Goal: Navigation & Orientation: Find specific page/section

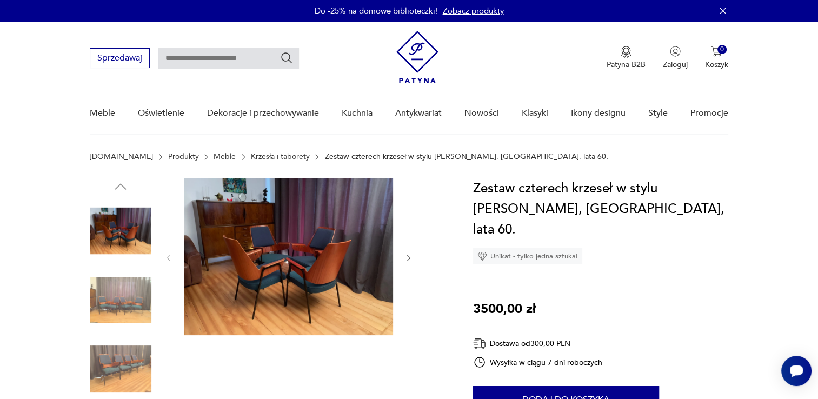
click at [409, 255] on icon "button" at bounding box center [408, 257] width 9 height 9
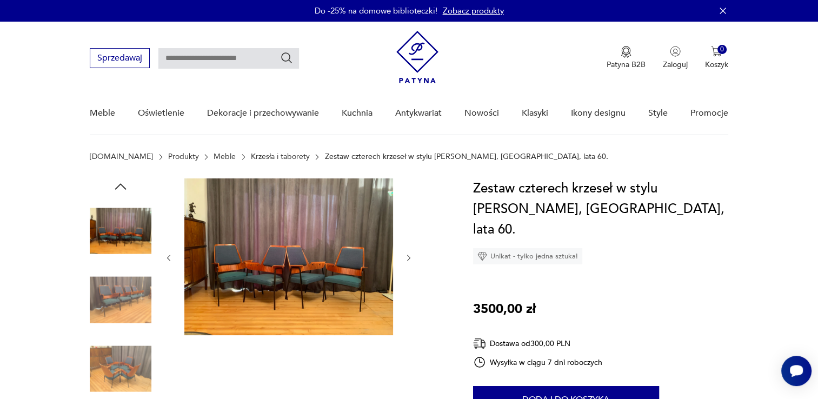
click at [409, 255] on icon "button" at bounding box center [408, 257] width 9 height 9
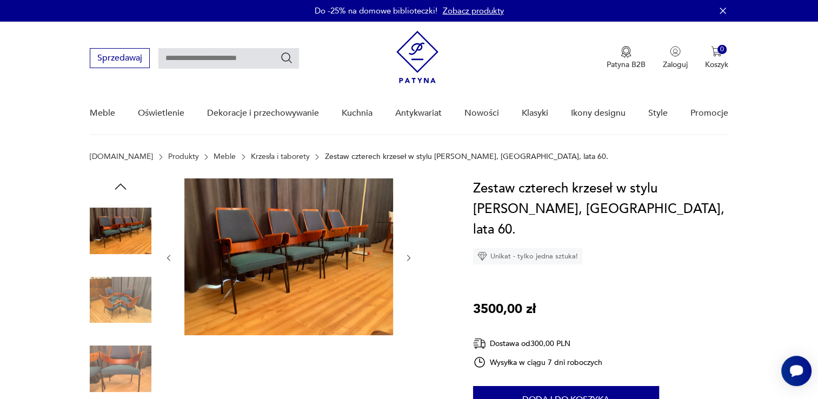
click at [409, 255] on icon "button" at bounding box center [408, 257] width 9 height 9
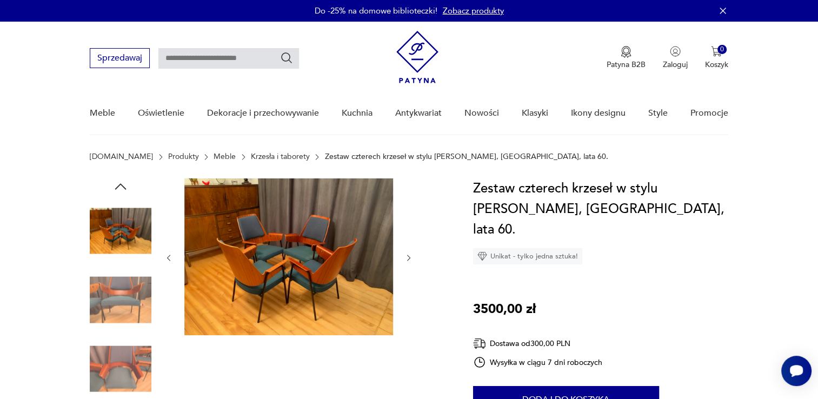
click at [409, 255] on icon "button" at bounding box center [408, 257] width 9 height 9
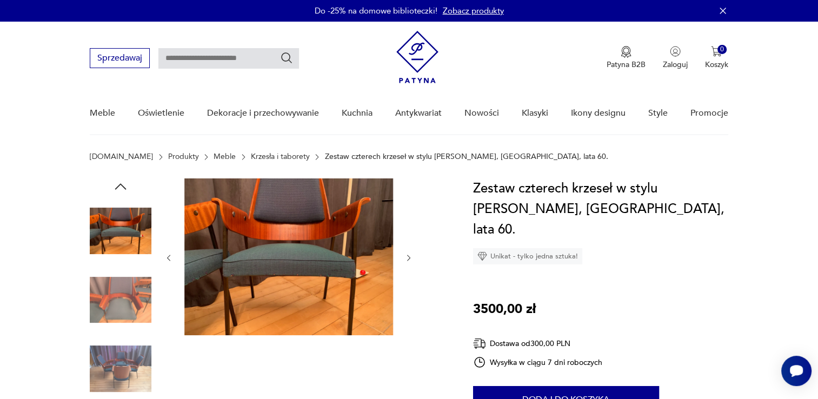
click at [409, 255] on icon "button" at bounding box center [408, 257] width 9 height 9
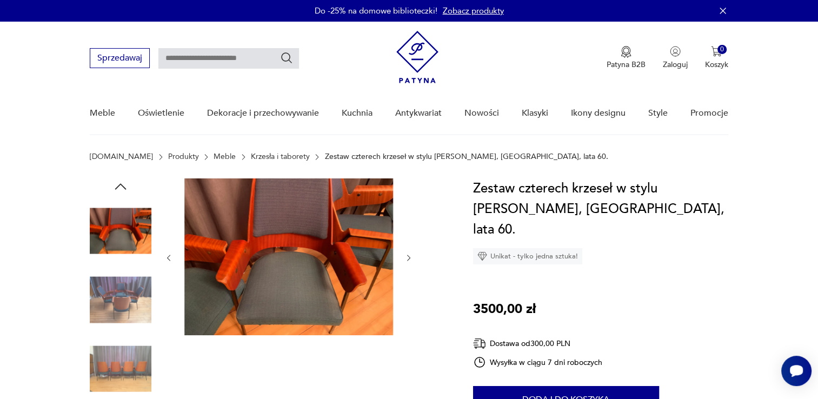
click at [409, 255] on icon "button" at bounding box center [408, 257] width 9 height 9
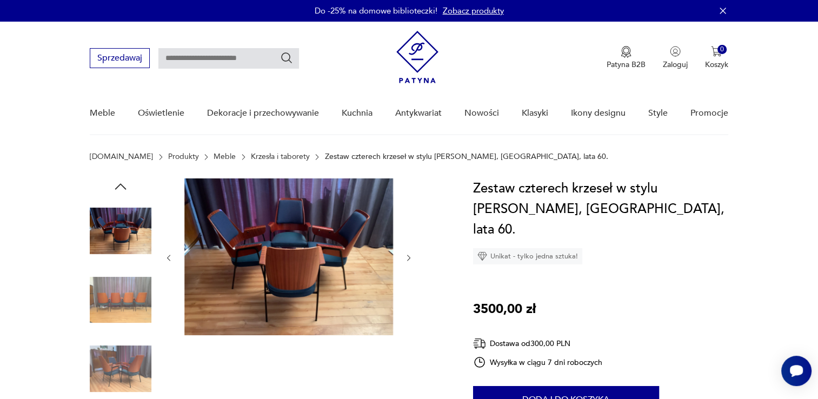
click at [409, 255] on icon "button" at bounding box center [408, 257] width 9 height 9
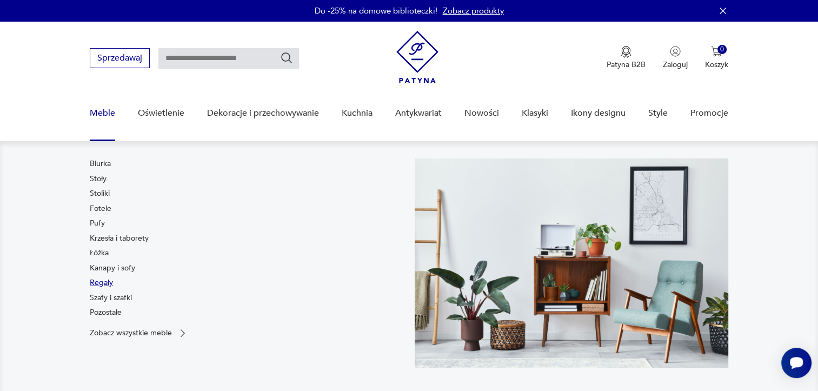
click at [105, 285] on link "Regały" at bounding box center [101, 282] width 23 height 11
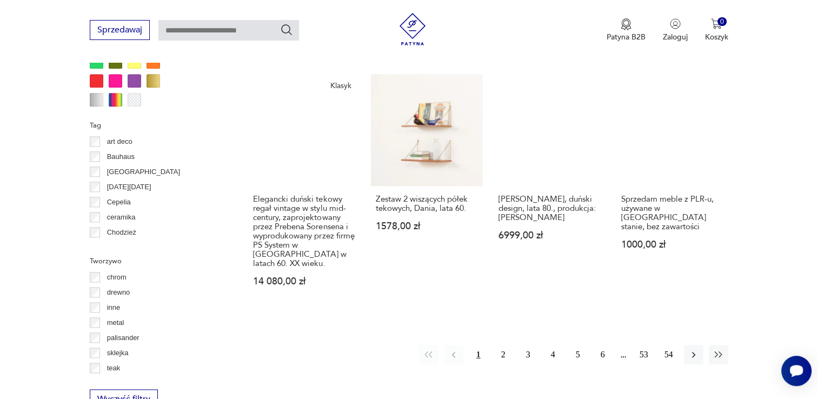
scroll to position [1151, 0]
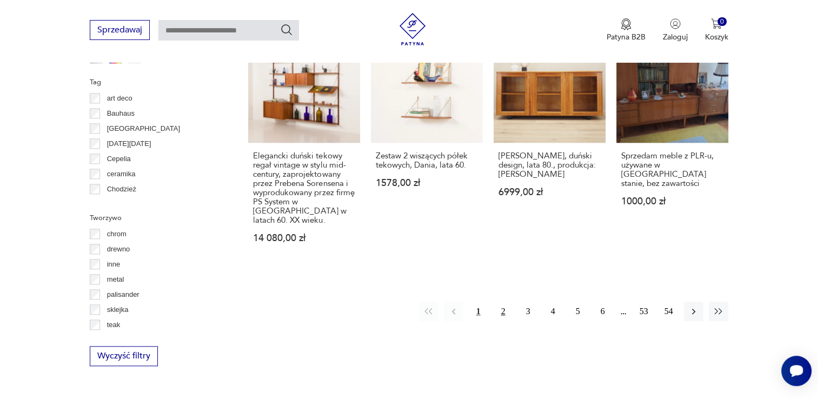
click at [503, 302] on button "2" at bounding box center [502, 311] width 19 height 19
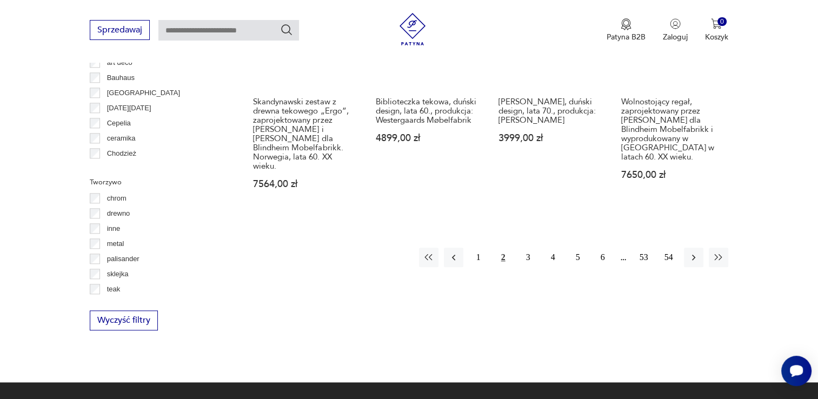
scroll to position [1205, 0]
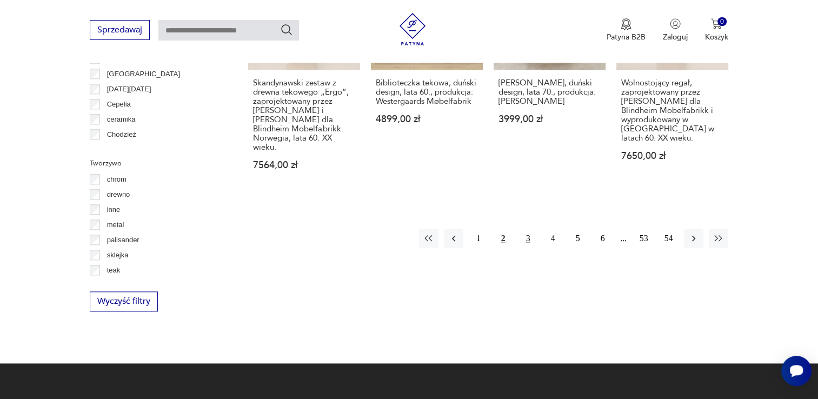
click at [523, 229] on button "3" at bounding box center [527, 238] width 19 height 19
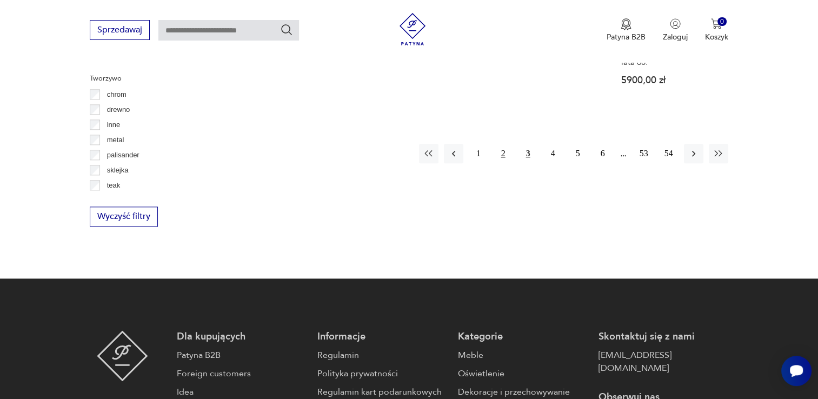
scroll to position [1313, 0]
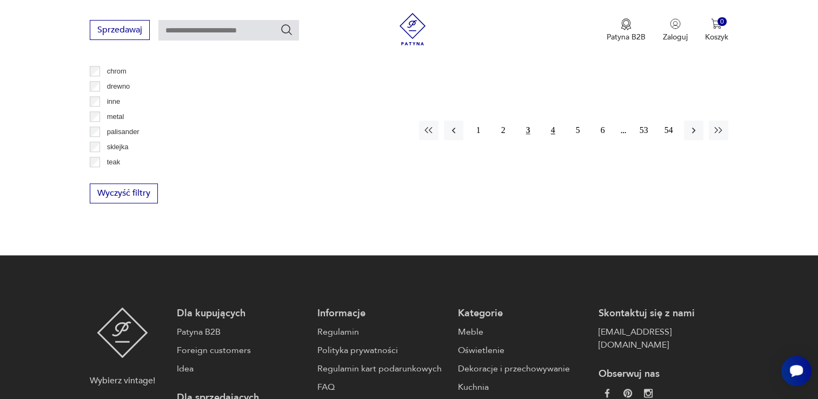
click at [553, 121] on button "4" at bounding box center [552, 130] width 19 height 19
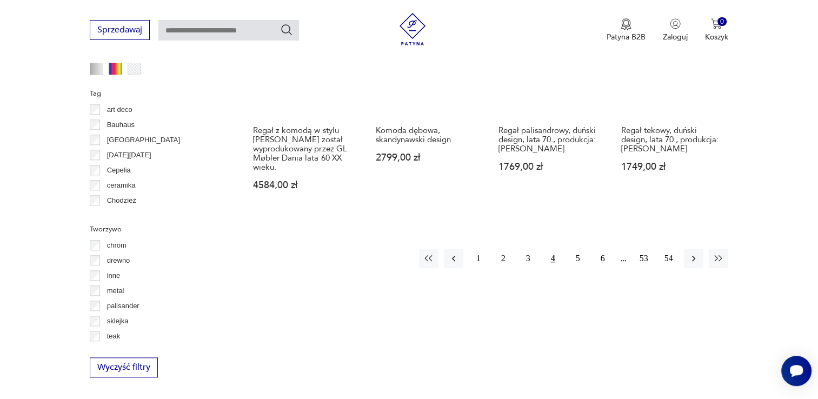
scroll to position [1151, 0]
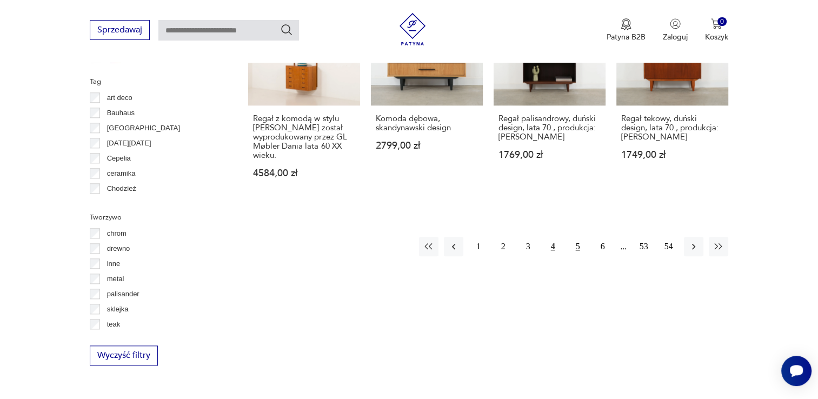
click at [577, 251] on button "5" at bounding box center [577, 246] width 19 height 19
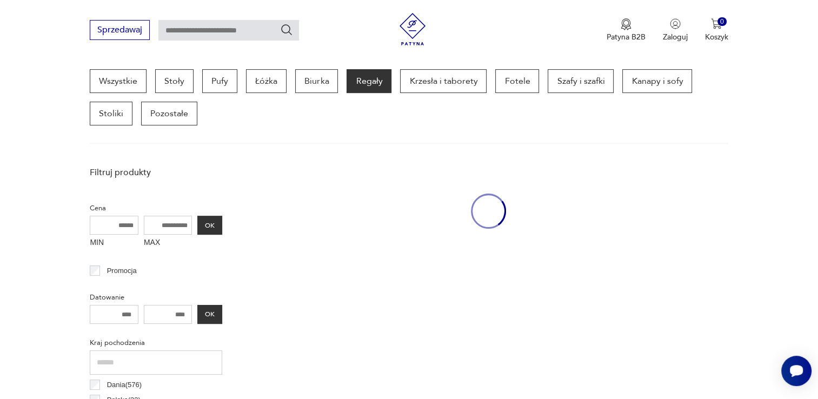
scroll to position [286, 0]
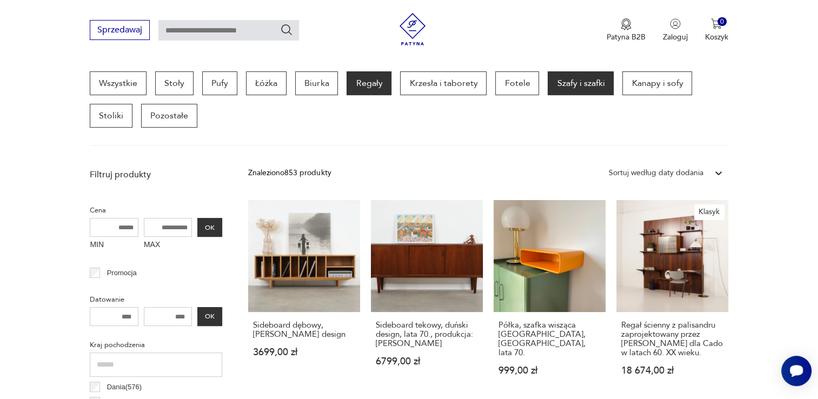
click at [571, 77] on p "Szafy i szafki" at bounding box center [581, 83] width 66 height 24
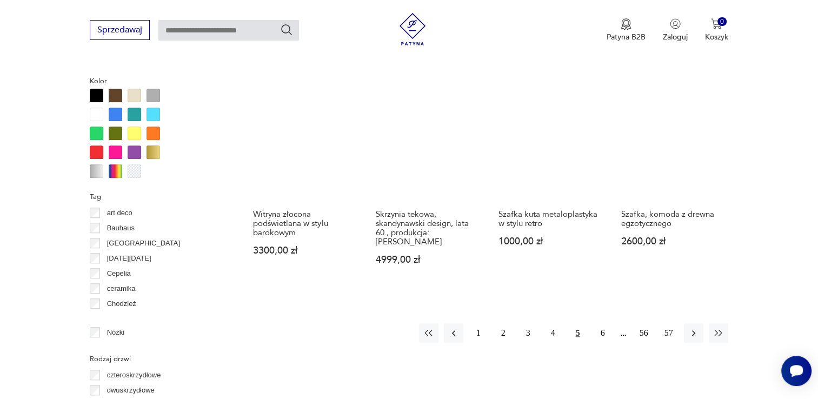
scroll to position [1043, 0]
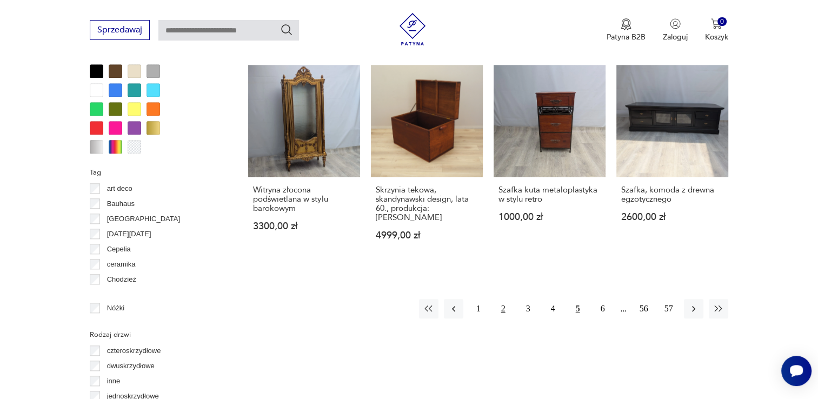
click at [498, 299] on button "2" at bounding box center [502, 308] width 19 height 19
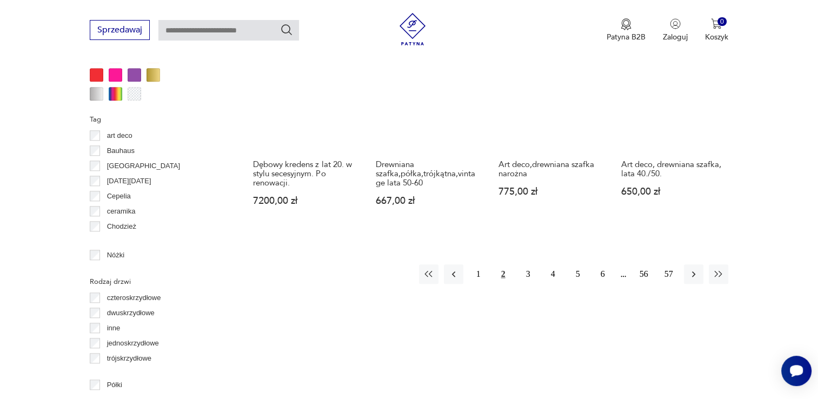
scroll to position [1097, 0]
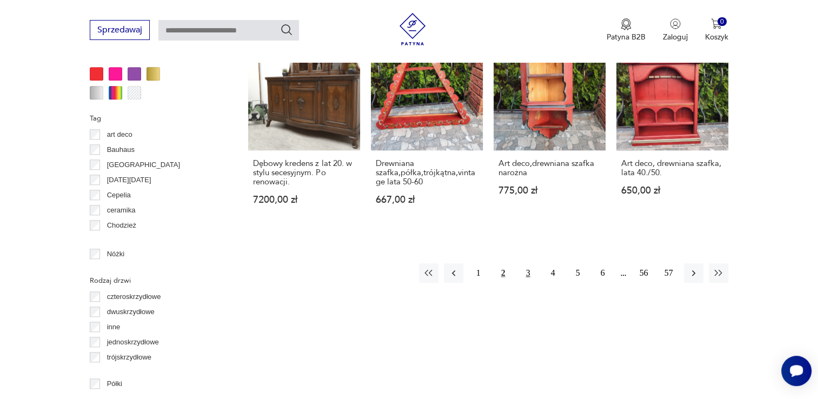
click at [521, 263] on button "3" at bounding box center [527, 272] width 19 height 19
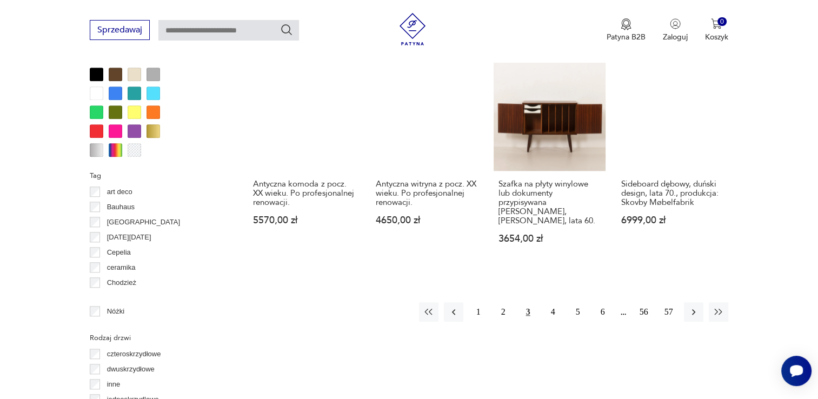
scroll to position [1043, 0]
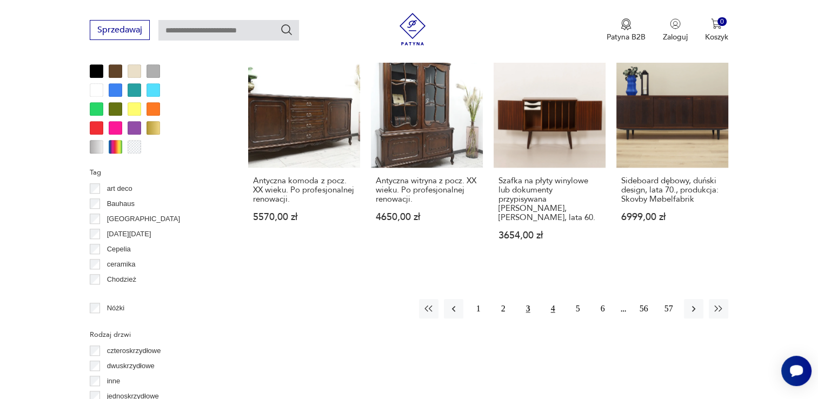
click at [554, 309] on button "4" at bounding box center [552, 308] width 19 height 19
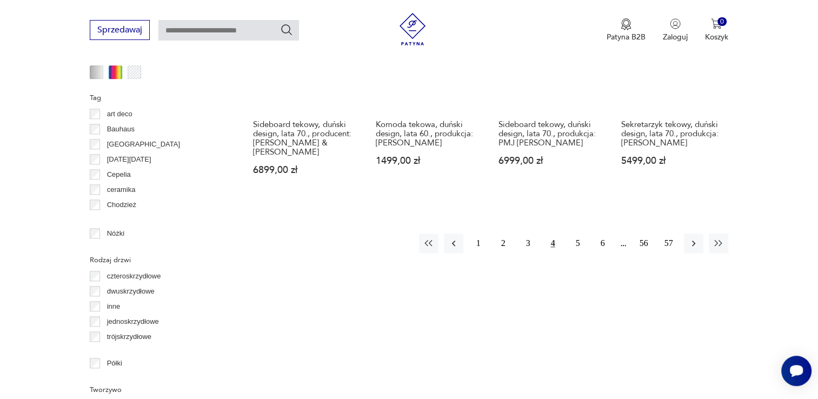
scroll to position [1151, 0]
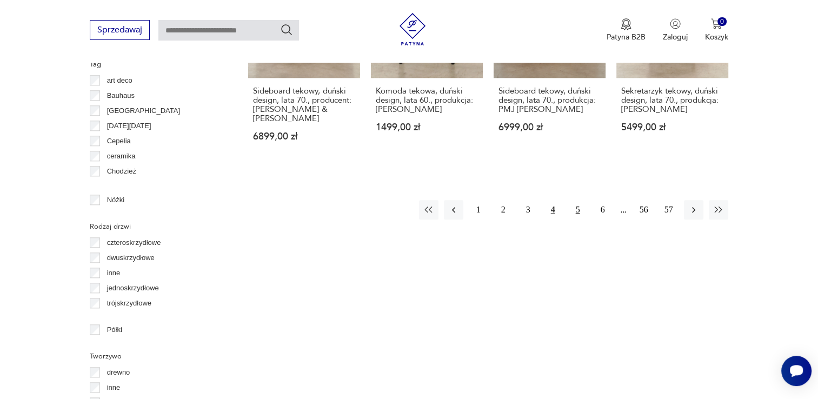
click at [578, 200] on button "5" at bounding box center [577, 209] width 19 height 19
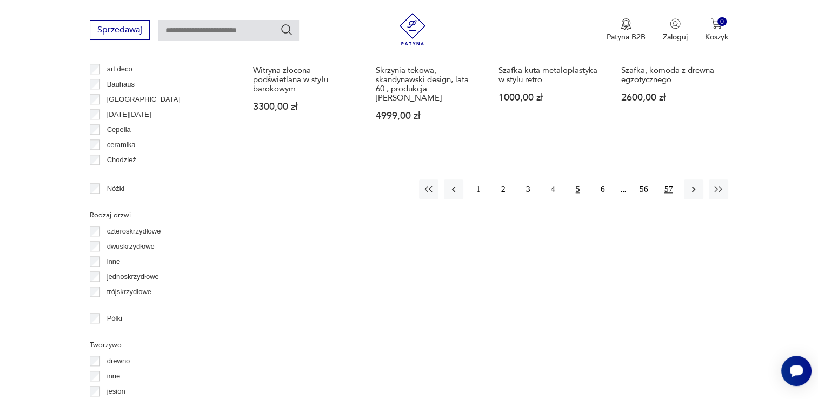
scroll to position [1151, 0]
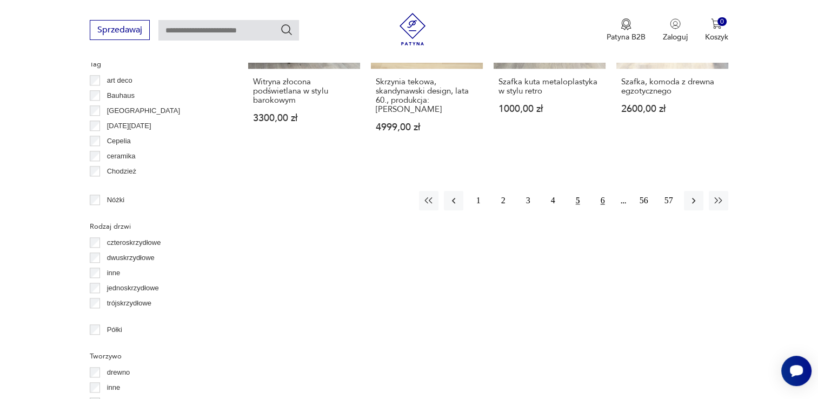
click at [604, 191] on button "6" at bounding box center [602, 200] width 19 height 19
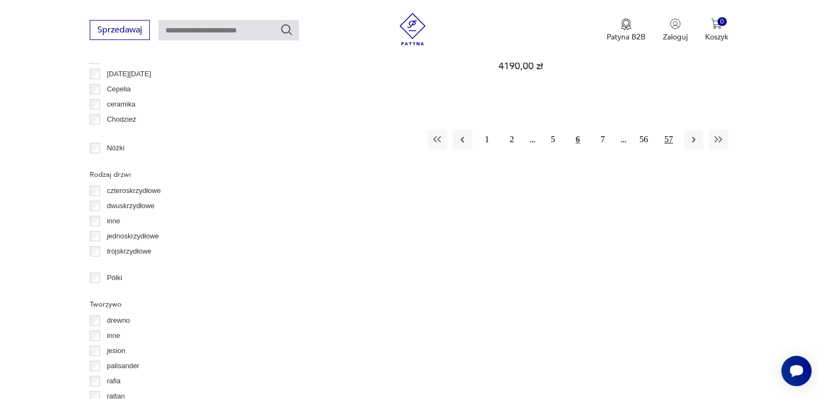
scroll to position [1205, 0]
click at [601, 141] on button "7" at bounding box center [602, 137] width 19 height 19
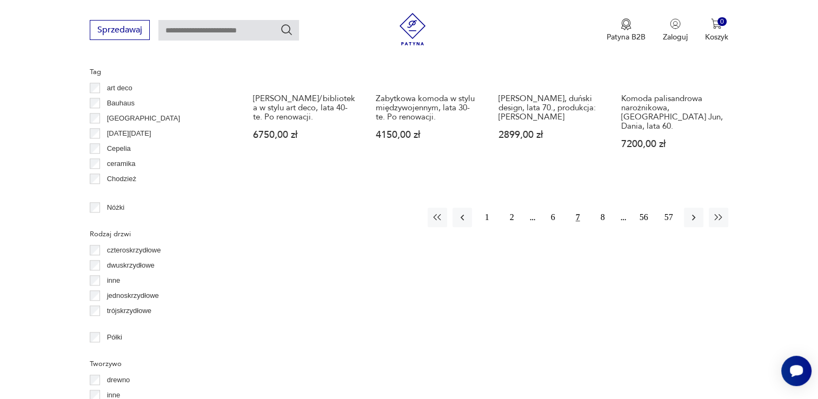
scroll to position [1151, 0]
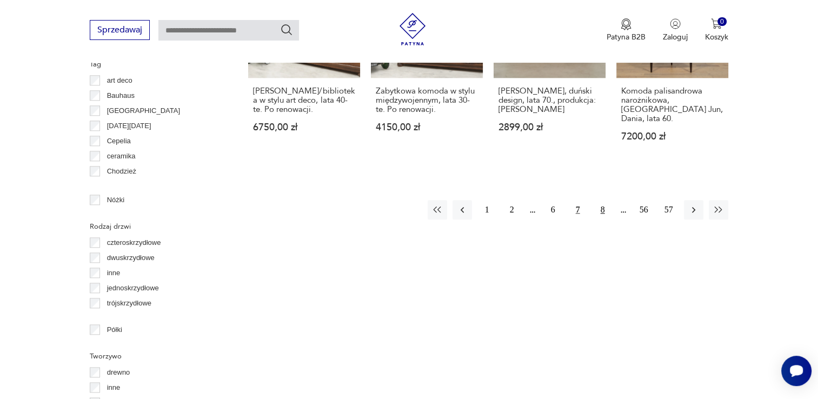
click at [605, 200] on button "8" at bounding box center [602, 209] width 19 height 19
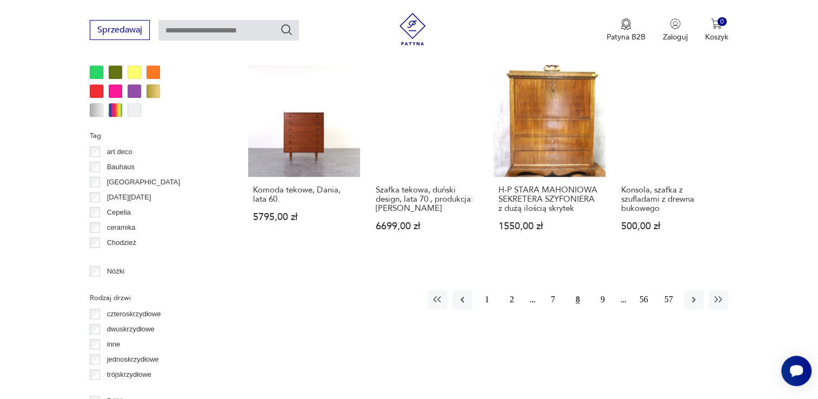
scroll to position [1151, 0]
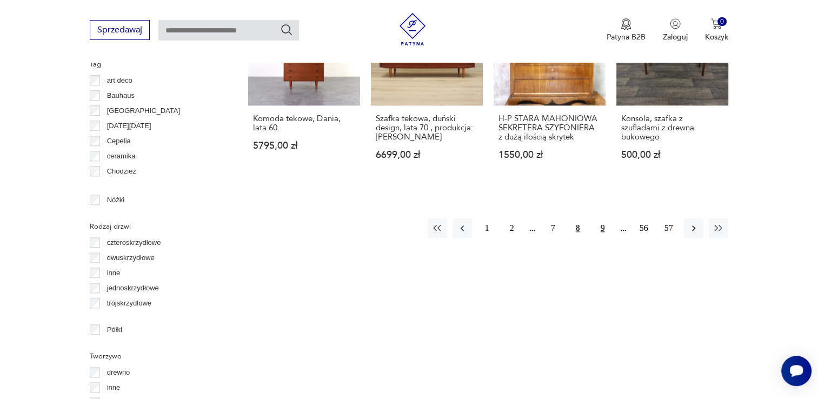
click at [603, 218] on button "9" at bounding box center [602, 227] width 19 height 19
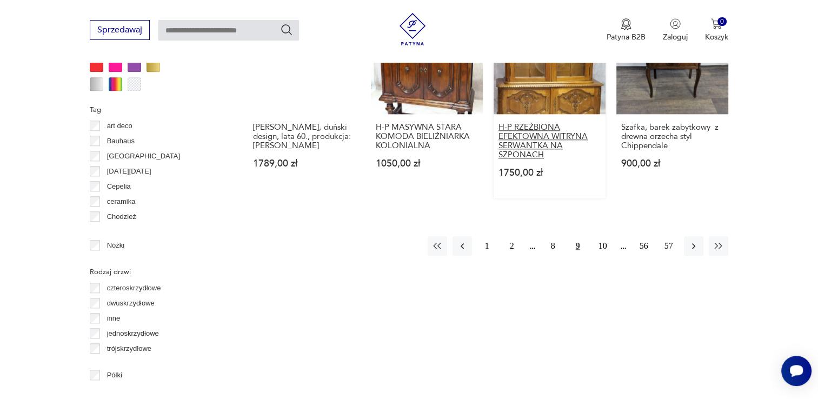
scroll to position [1151, 0]
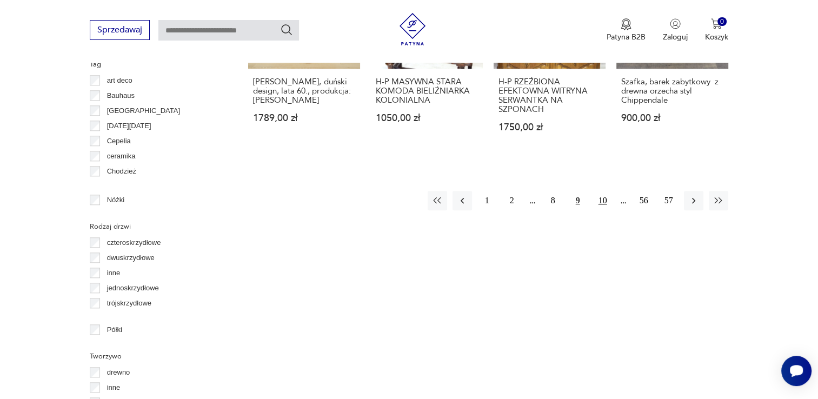
click at [600, 195] on button "10" at bounding box center [602, 200] width 19 height 19
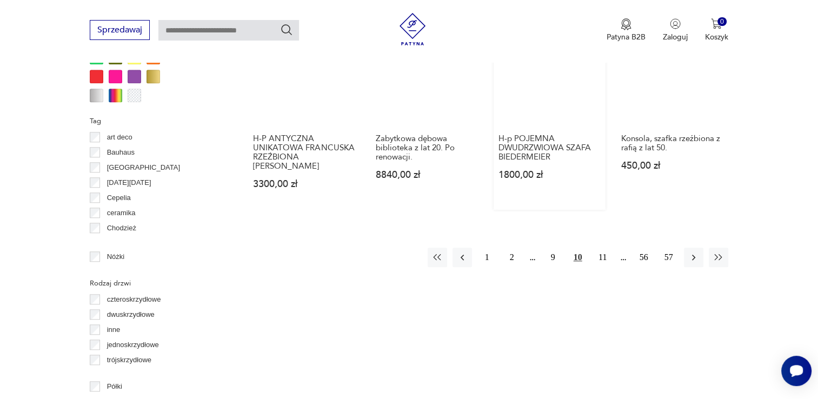
scroll to position [1097, 0]
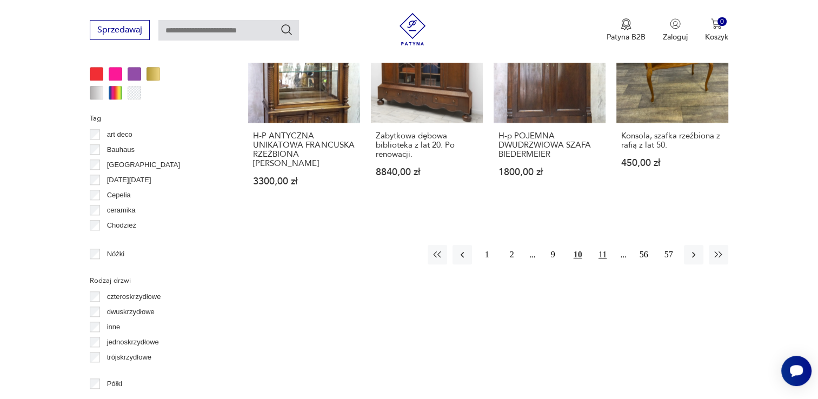
click at [601, 250] on button "11" at bounding box center [602, 254] width 19 height 19
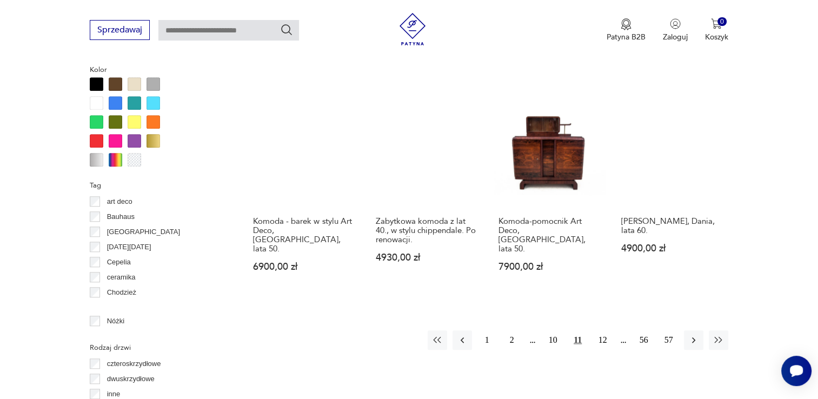
scroll to position [1043, 0]
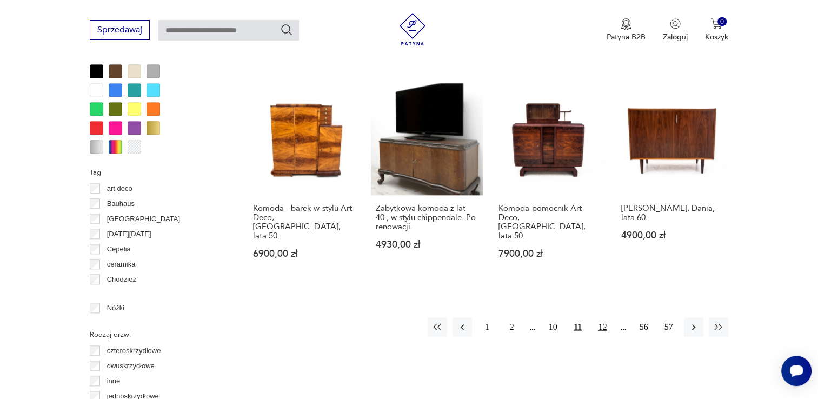
click at [602, 317] on button "12" at bounding box center [602, 326] width 19 height 19
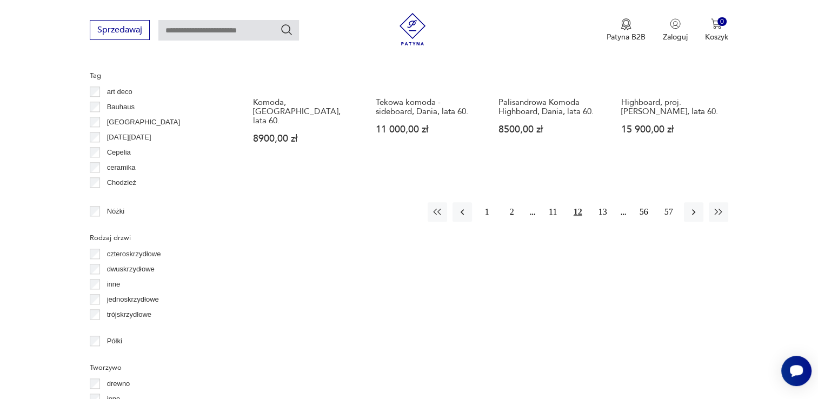
scroll to position [1151, 0]
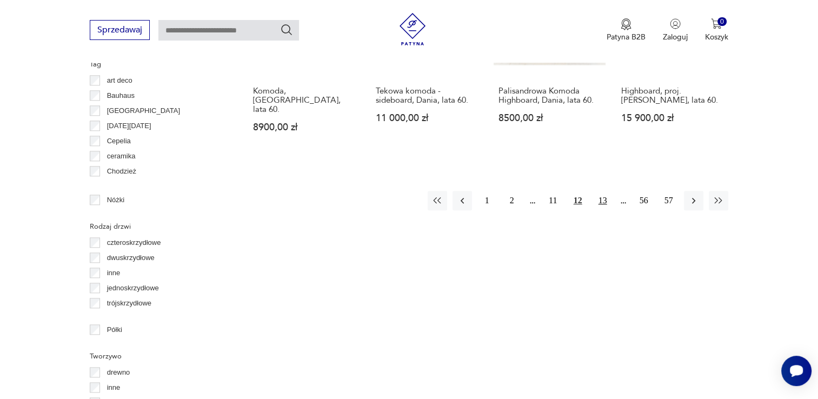
click at [599, 191] on button "13" at bounding box center [602, 200] width 19 height 19
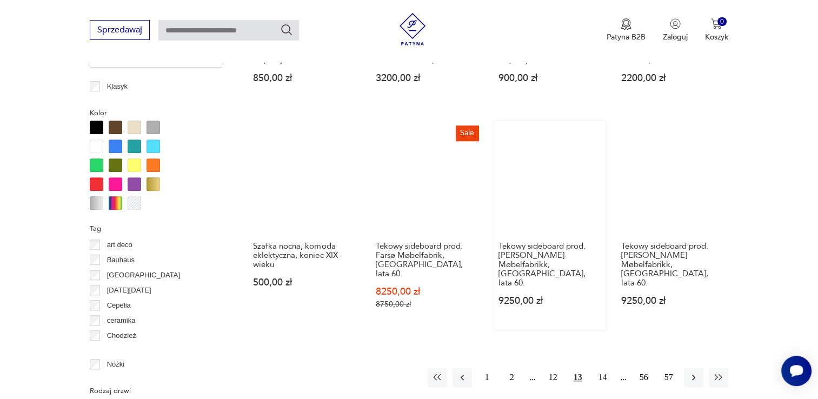
scroll to position [989, 0]
